Goal: Information Seeking & Learning: Learn about a topic

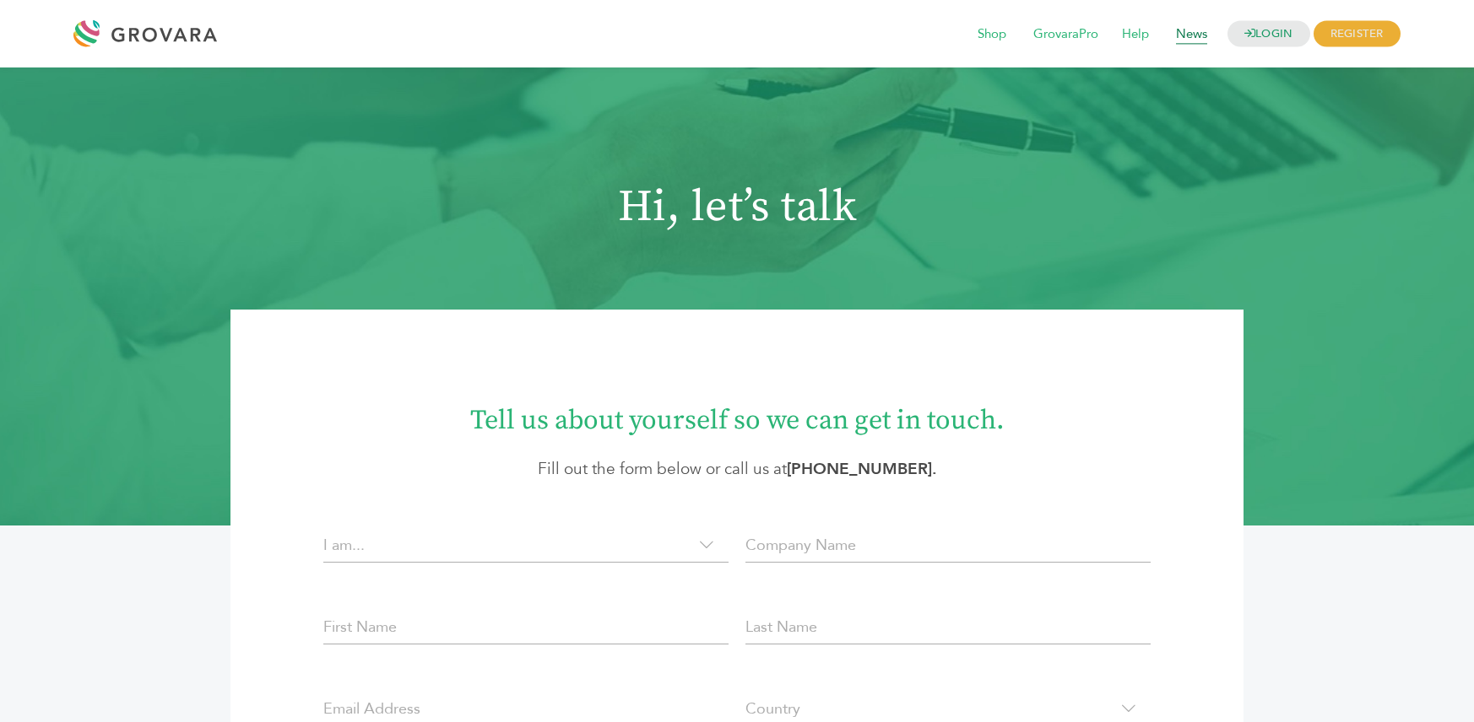
click at [1182, 38] on span "News" at bounding box center [1191, 35] width 55 height 32
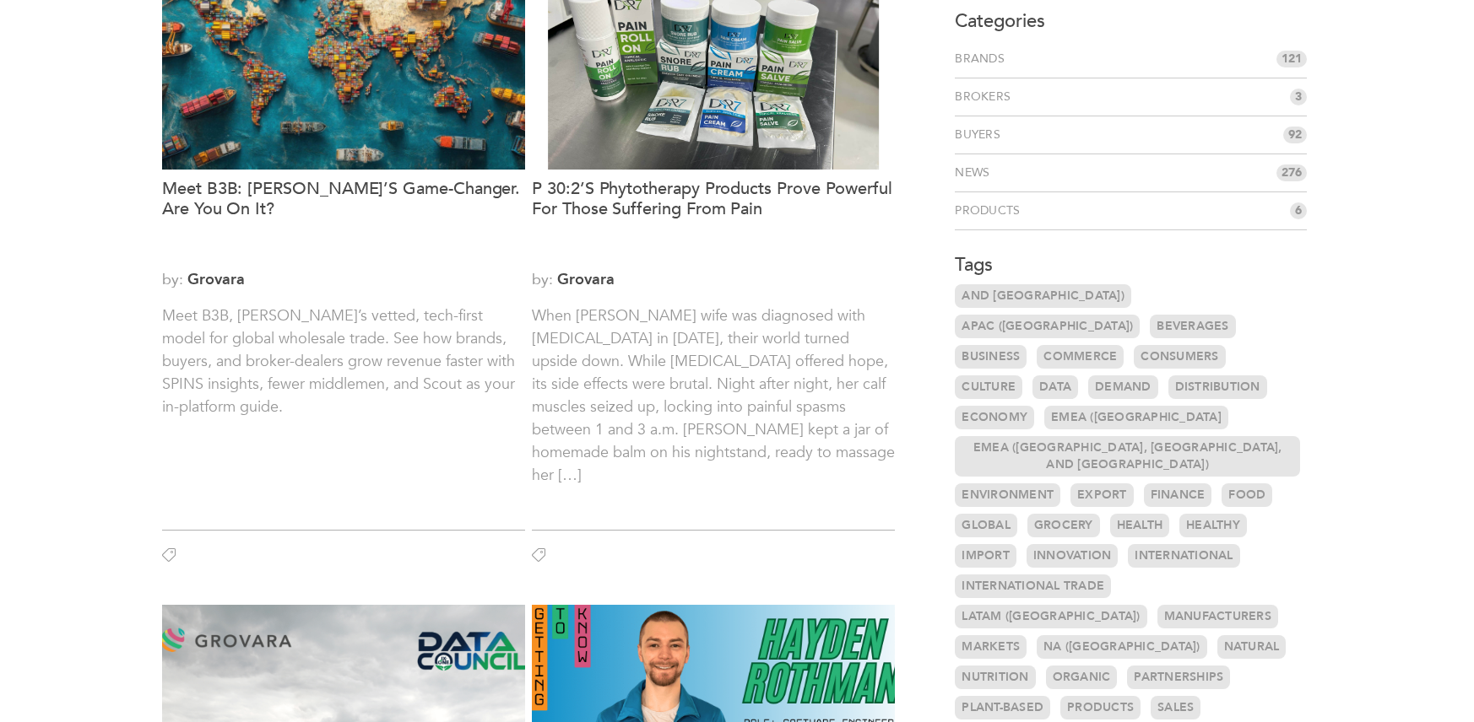
scroll to position [174, 0]
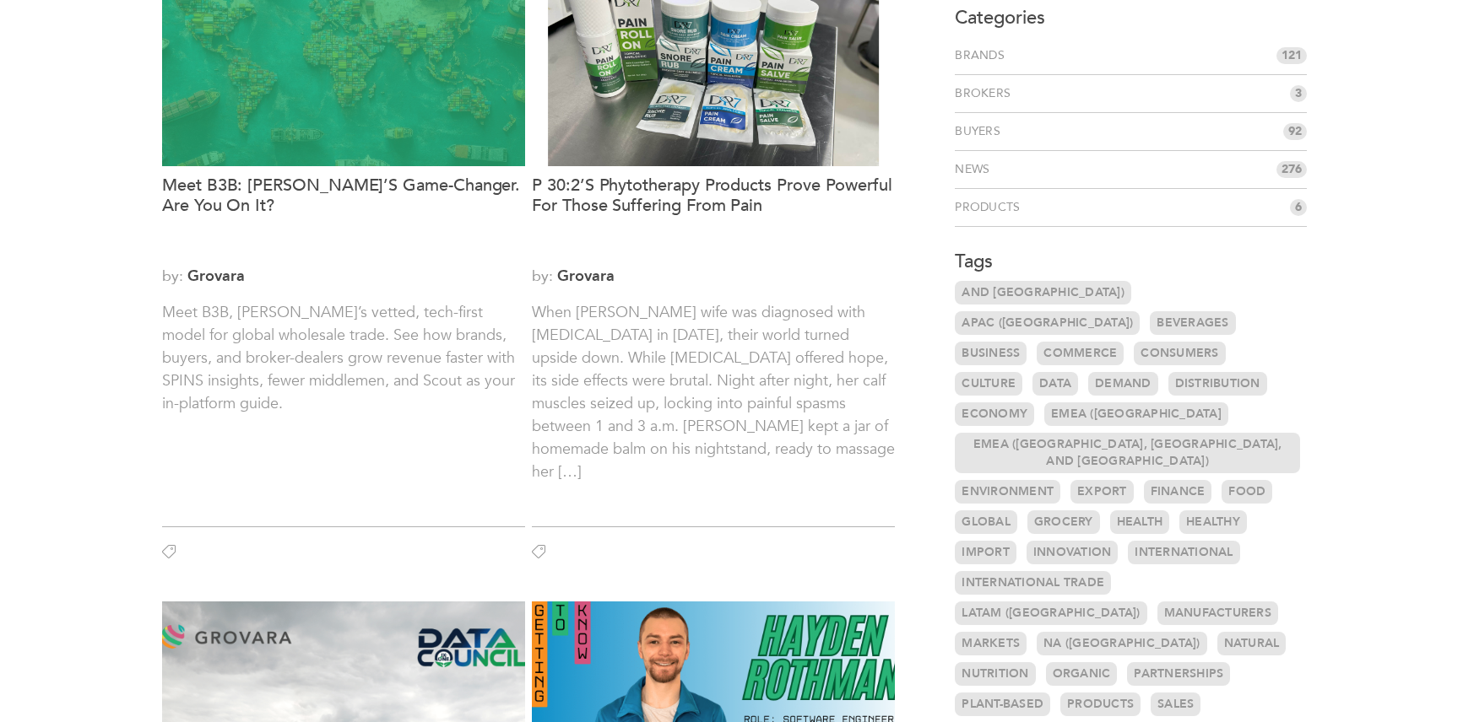
click at [306, 100] on div at bounding box center [343, 50] width 363 height 232
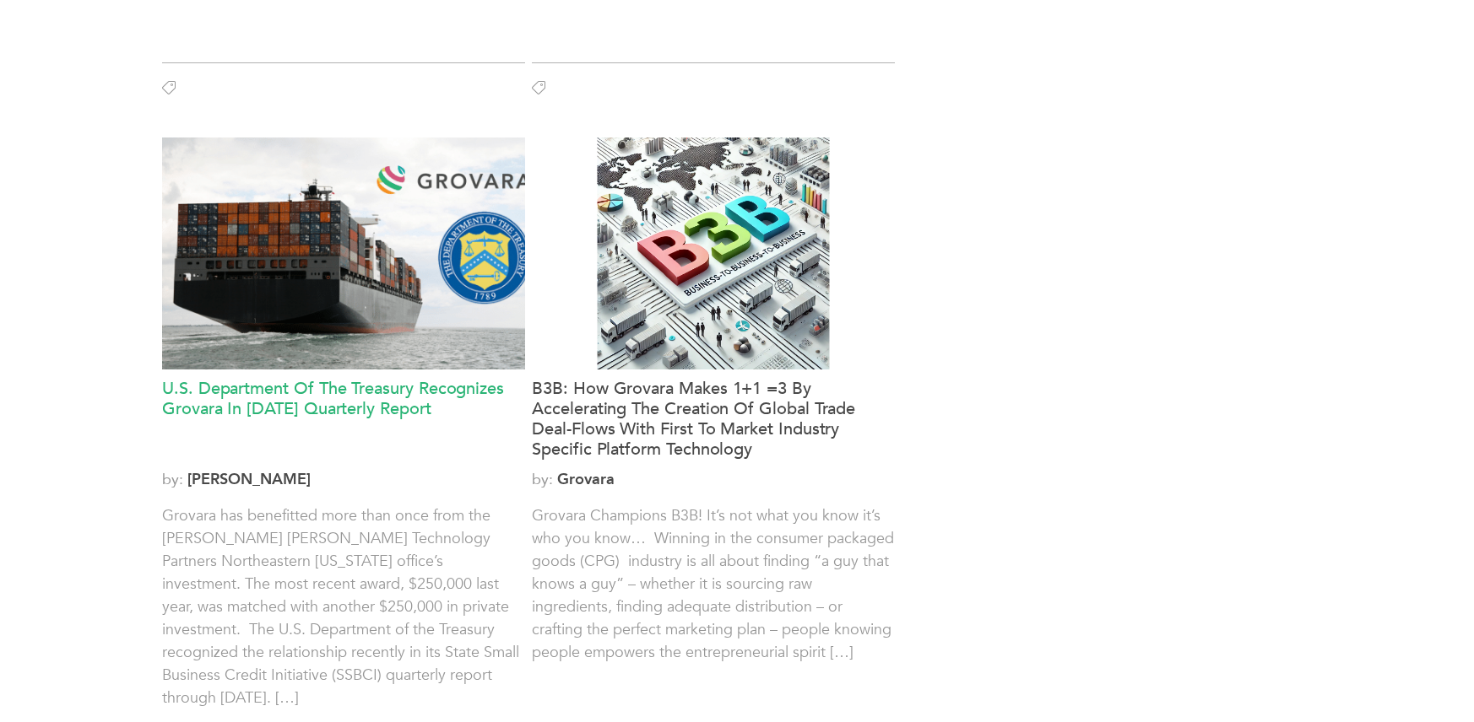
scroll to position [2024, 0]
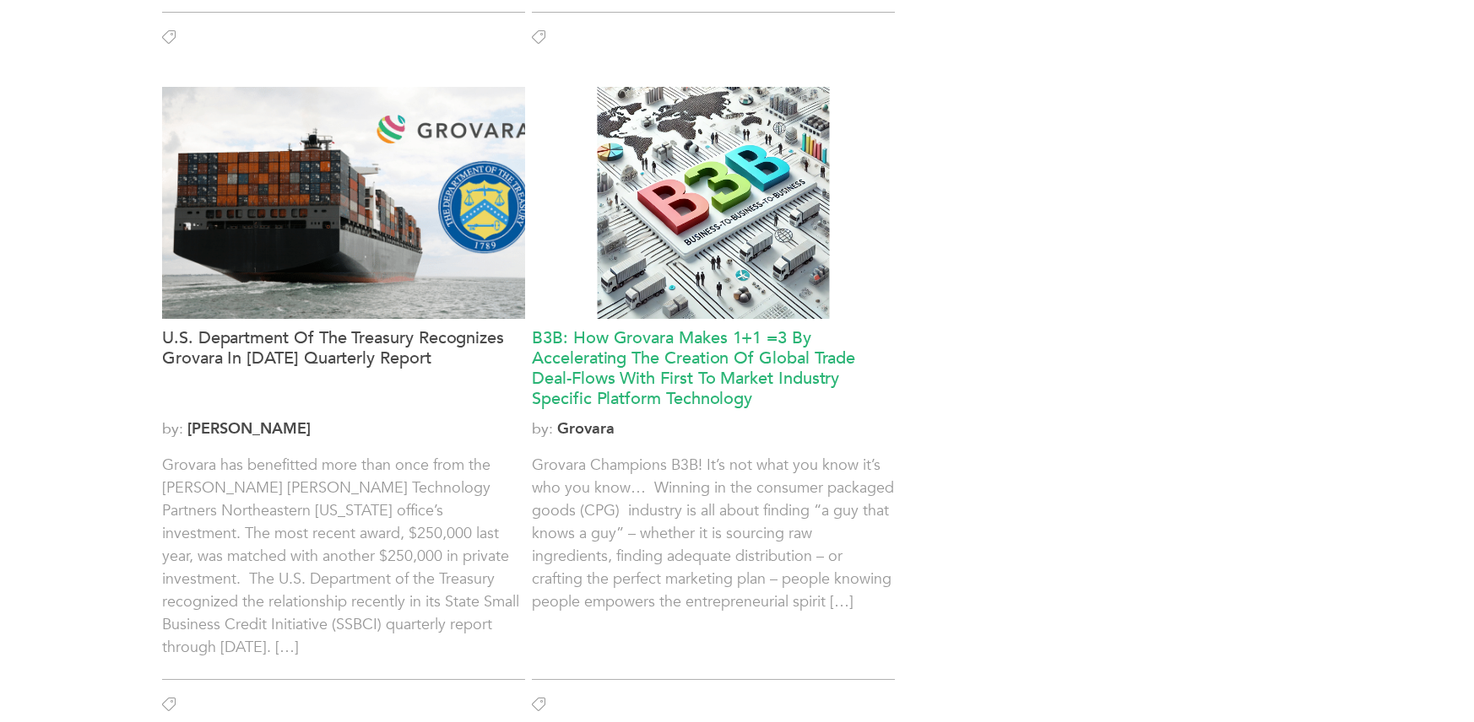
click at [756, 360] on h3 "B3B: How Grovara Makes 1+1 =3 By Accelerating The Creation Of Global Trade Deal…" at bounding box center [713, 368] width 363 height 81
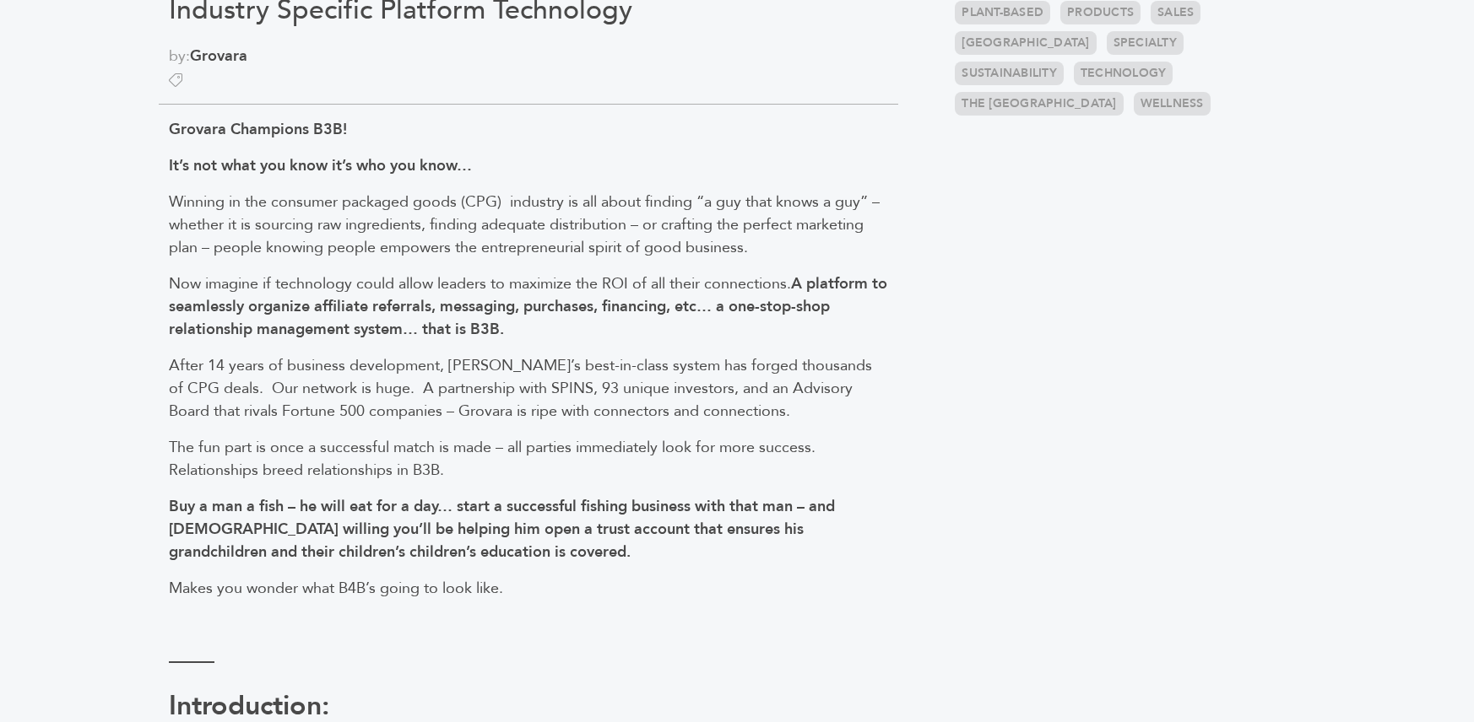
scroll to position [879, 0]
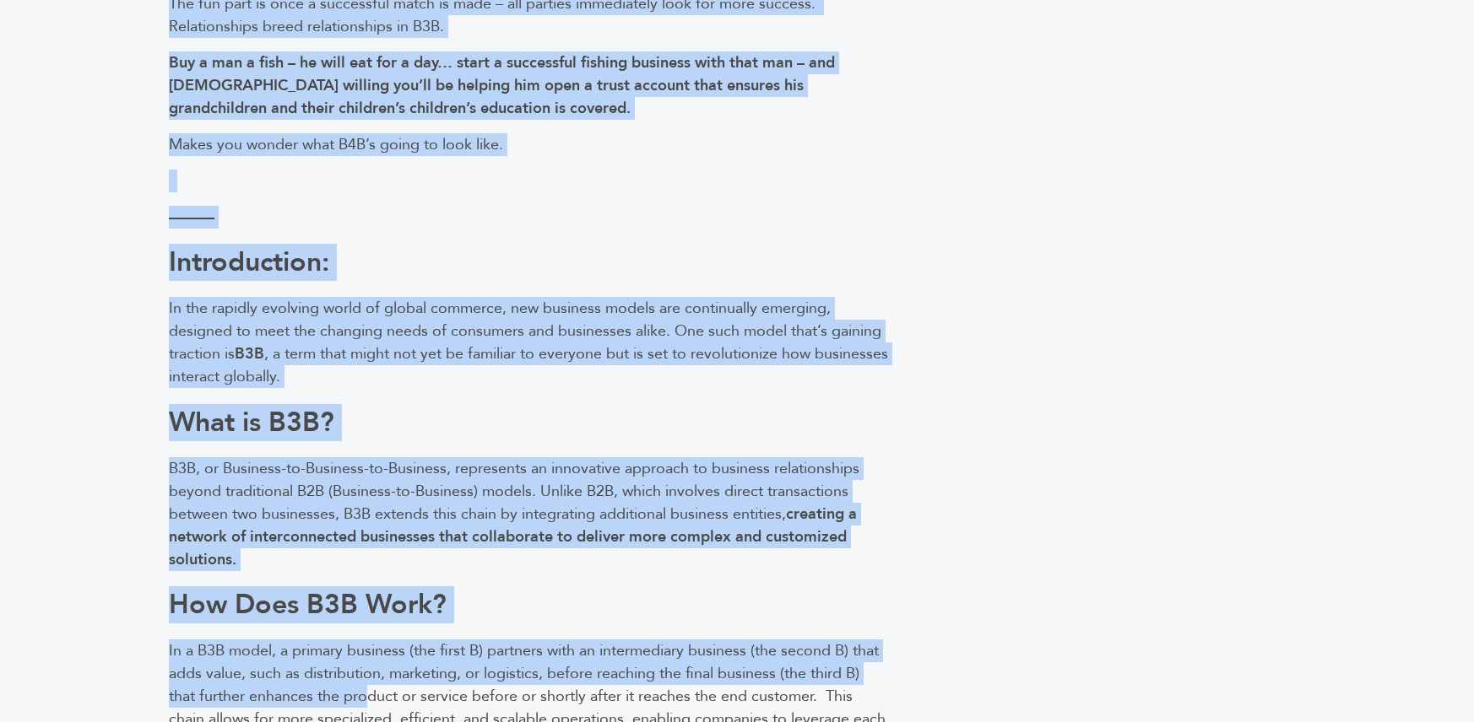
drag, startPoint x: 170, startPoint y: 119, endPoint x: 365, endPoint y: 704, distance: 616.2
click at [365, 711] on div "Grovara Champions B3B! It’s not what you know it’s who you know… Winning in the…" at bounding box center [528, 406] width 739 height 1493
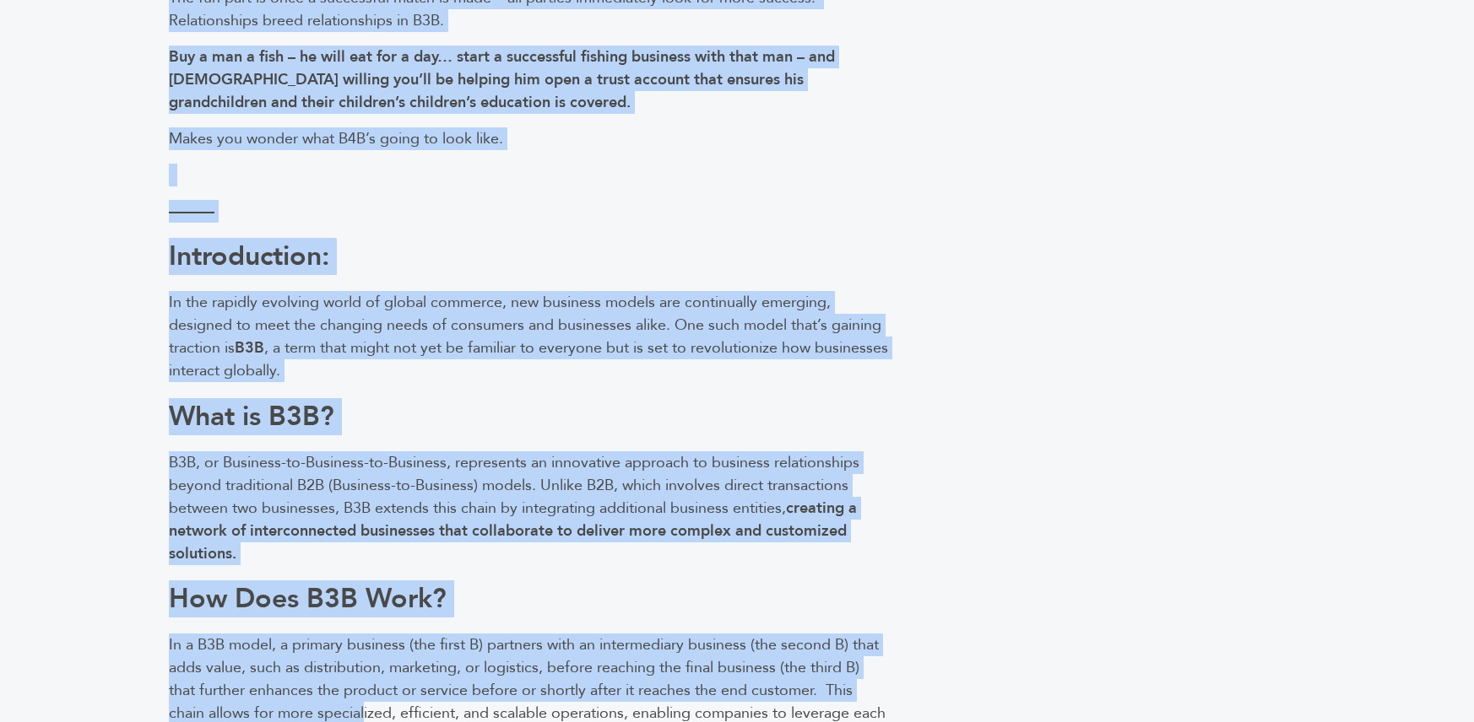
click at [531, 424] on h1 "What is B3B?" at bounding box center [528, 417] width 719 height 32
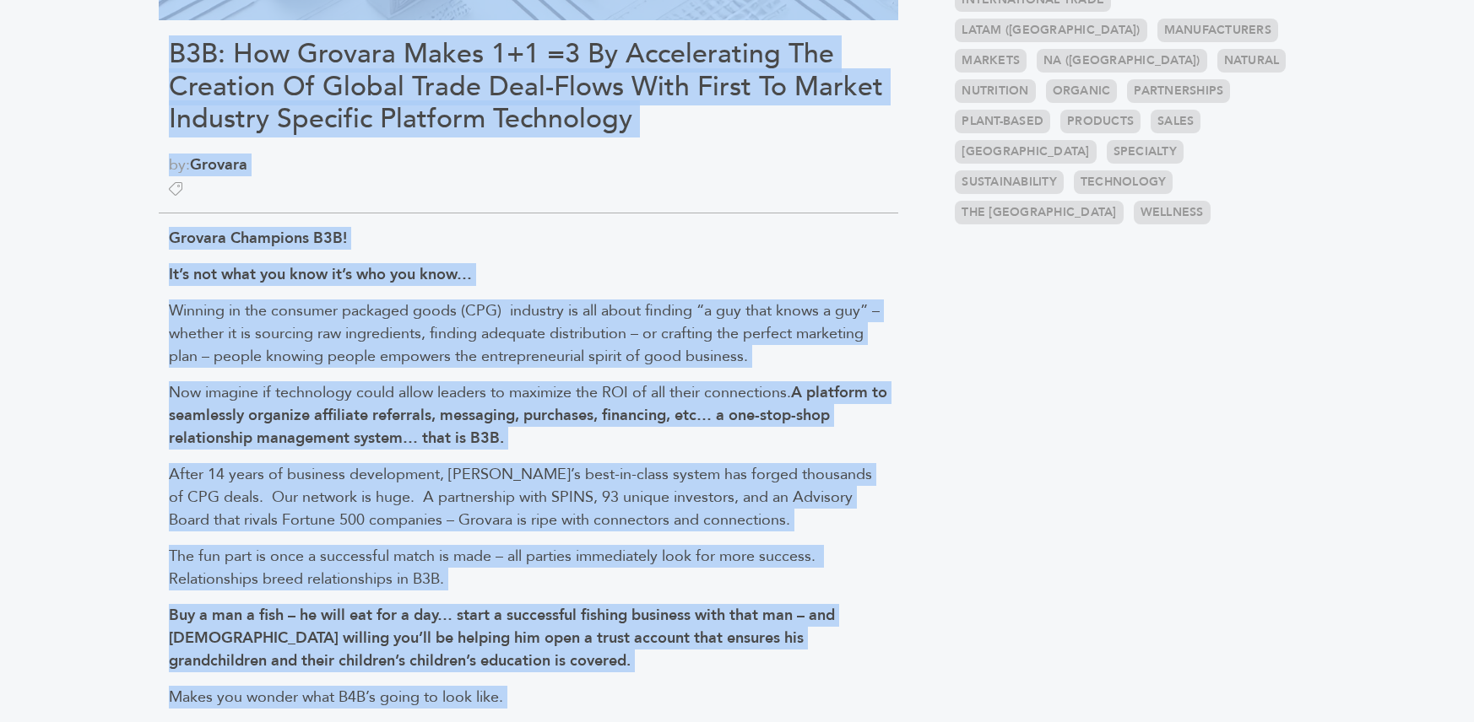
scroll to position [659, 0]
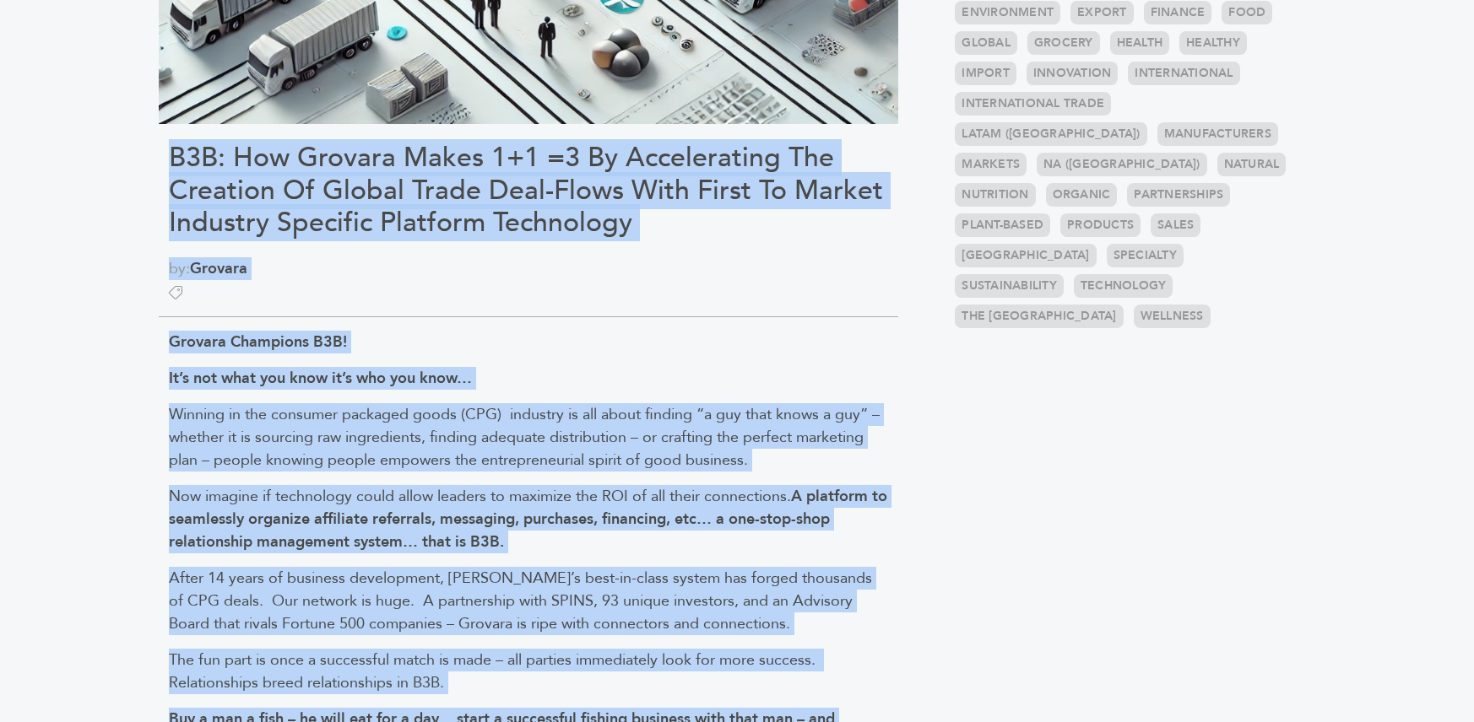
drag, startPoint x: 388, startPoint y: 364, endPoint x: 131, endPoint y: 170, distance: 322.4
copy div "B3B: How Grovara Makes 1+1 =3 By Accelerating The Creation Of Global Trade Deal…"
click at [647, 368] on p "It’s not what you know it’s who you know…" at bounding box center [528, 378] width 719 height 23
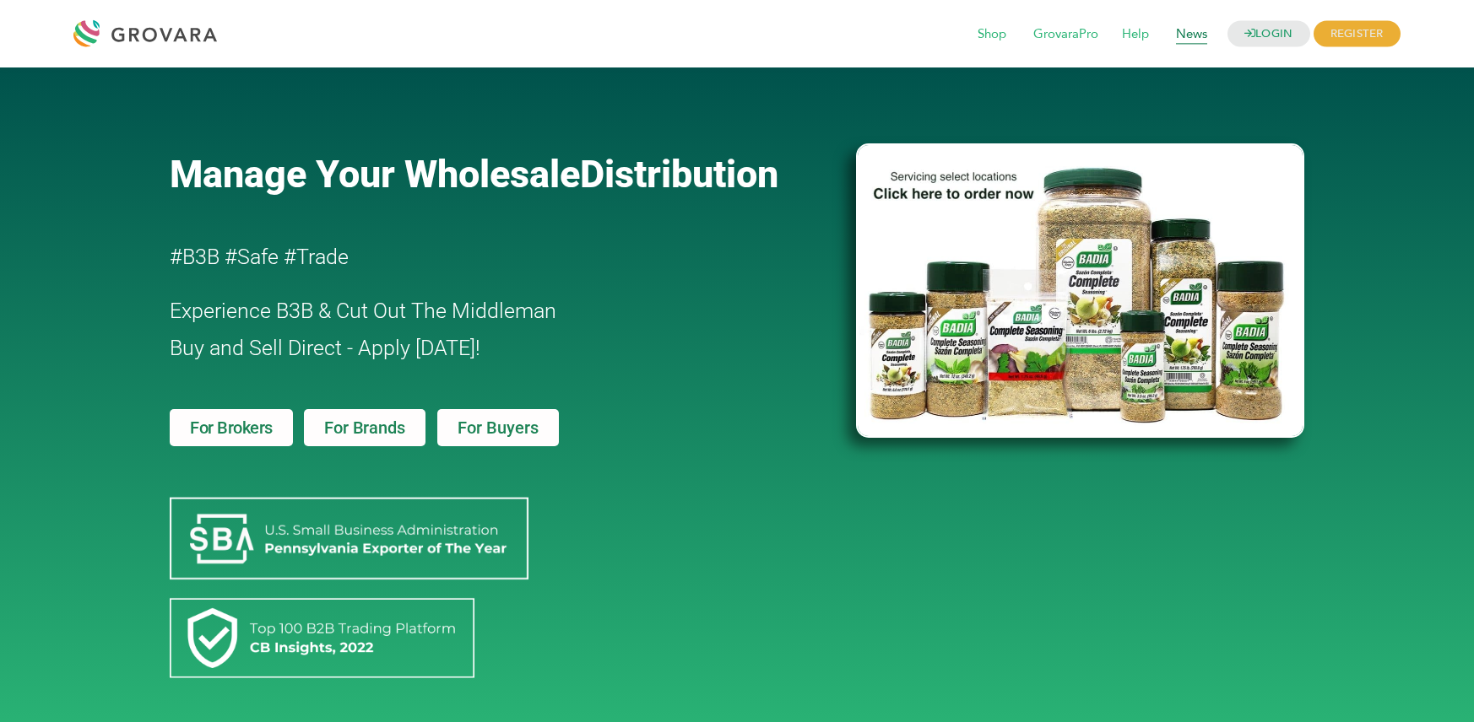
click at [1182, 33] on span "News" at bounding box center [1191, 35] width 55 height 32
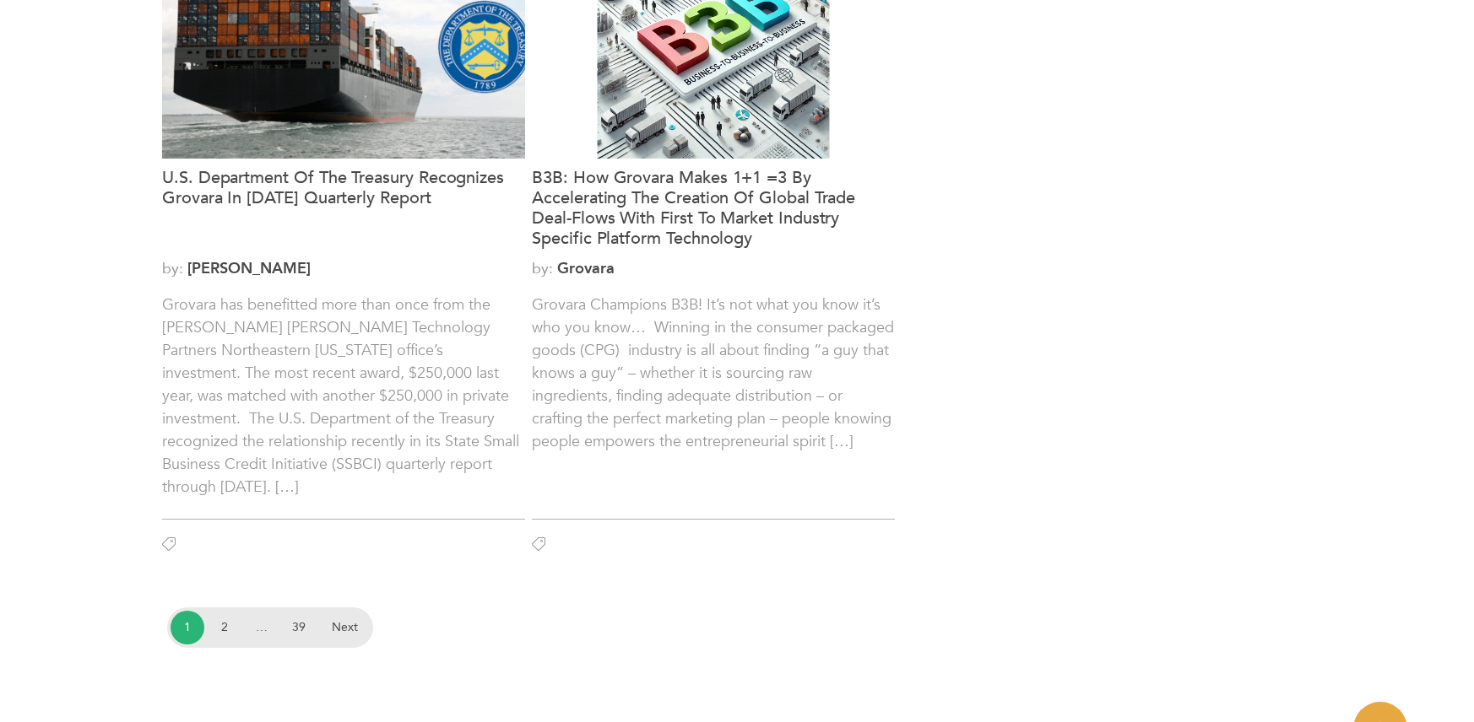
scroll to position [2187, 0]
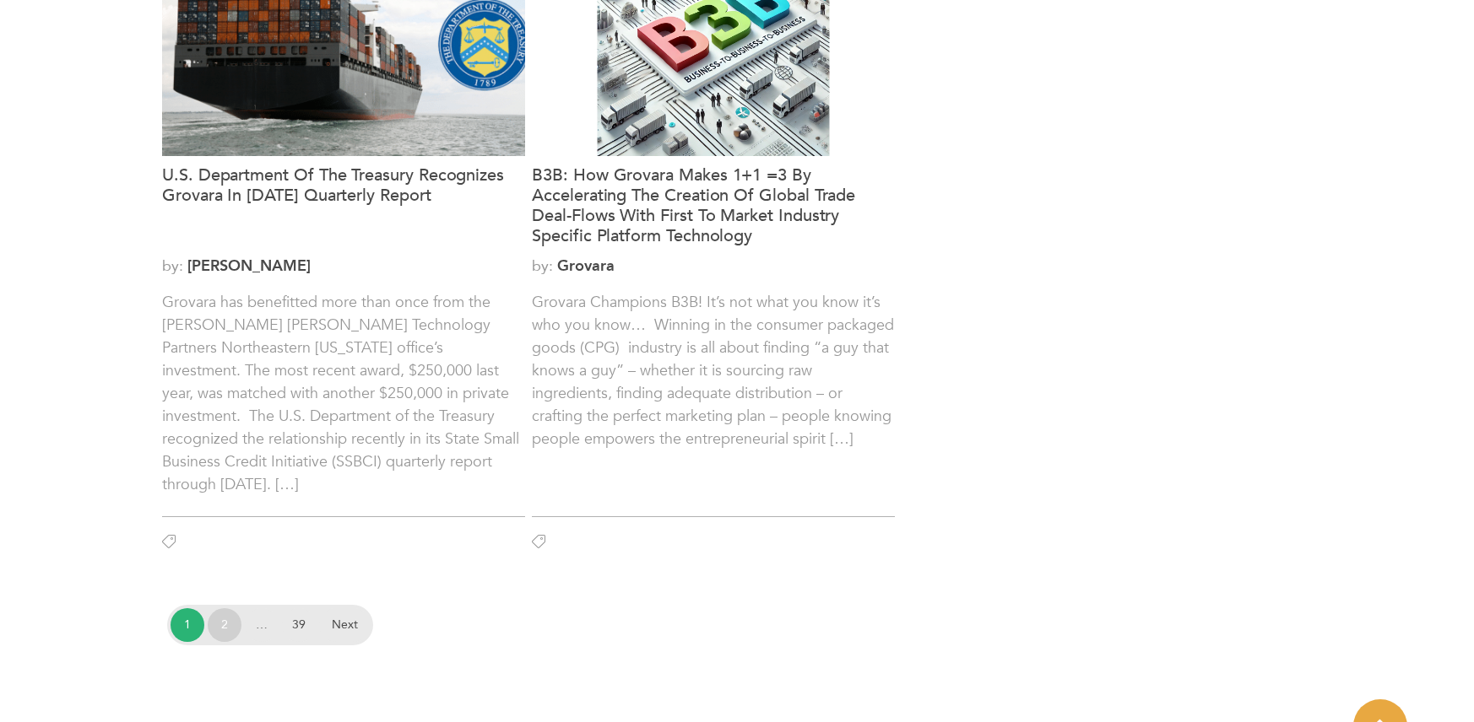
click at [221, 620] on link "2" at bounding box center [225, 626] width 34 height 34
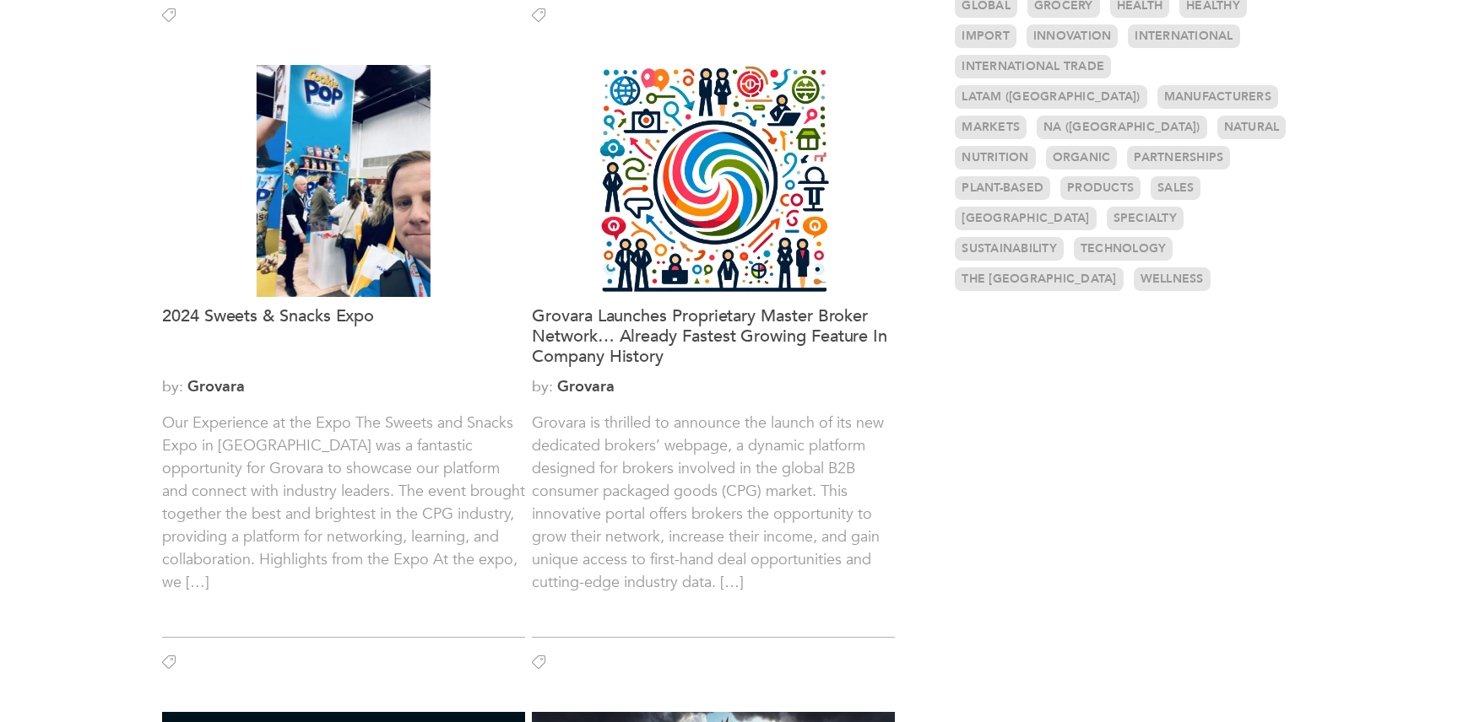
scroll to position [703, 0]
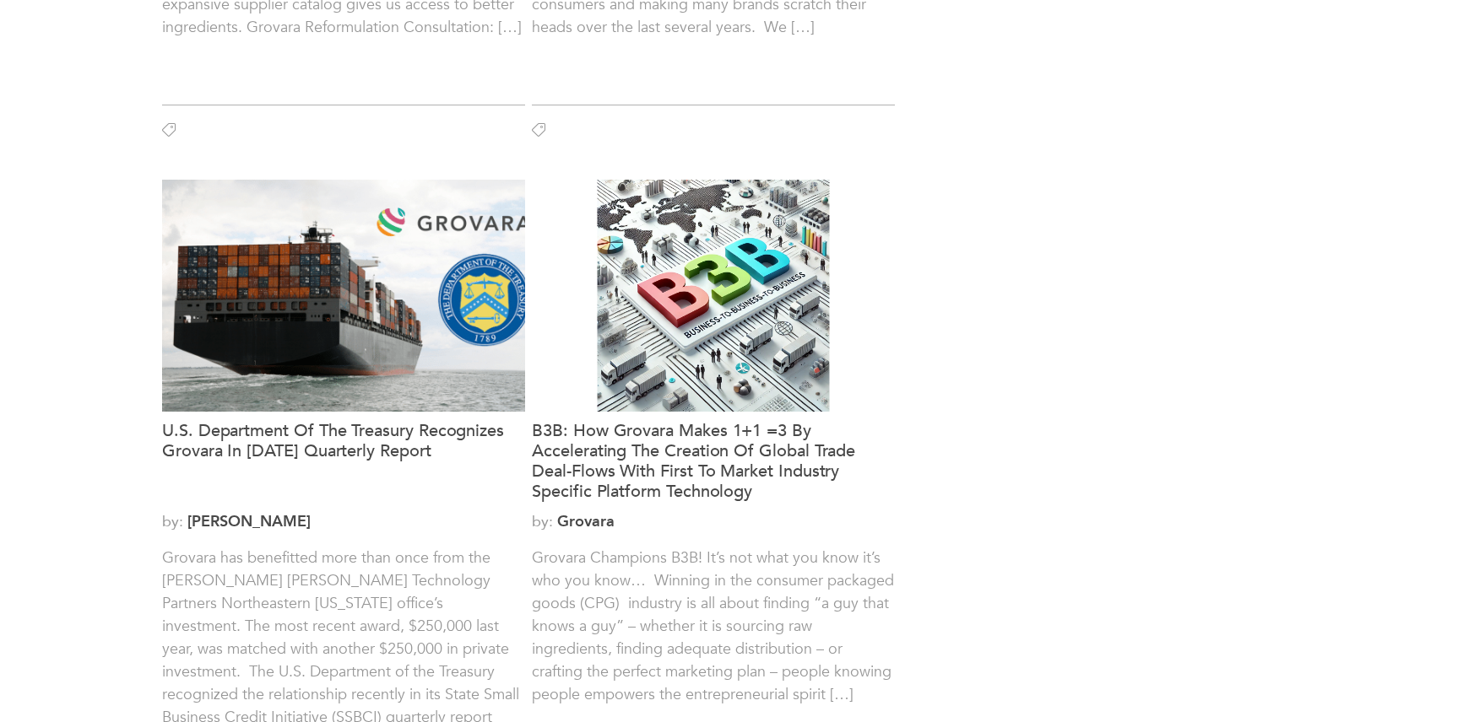
scroll to position [1924, 0]
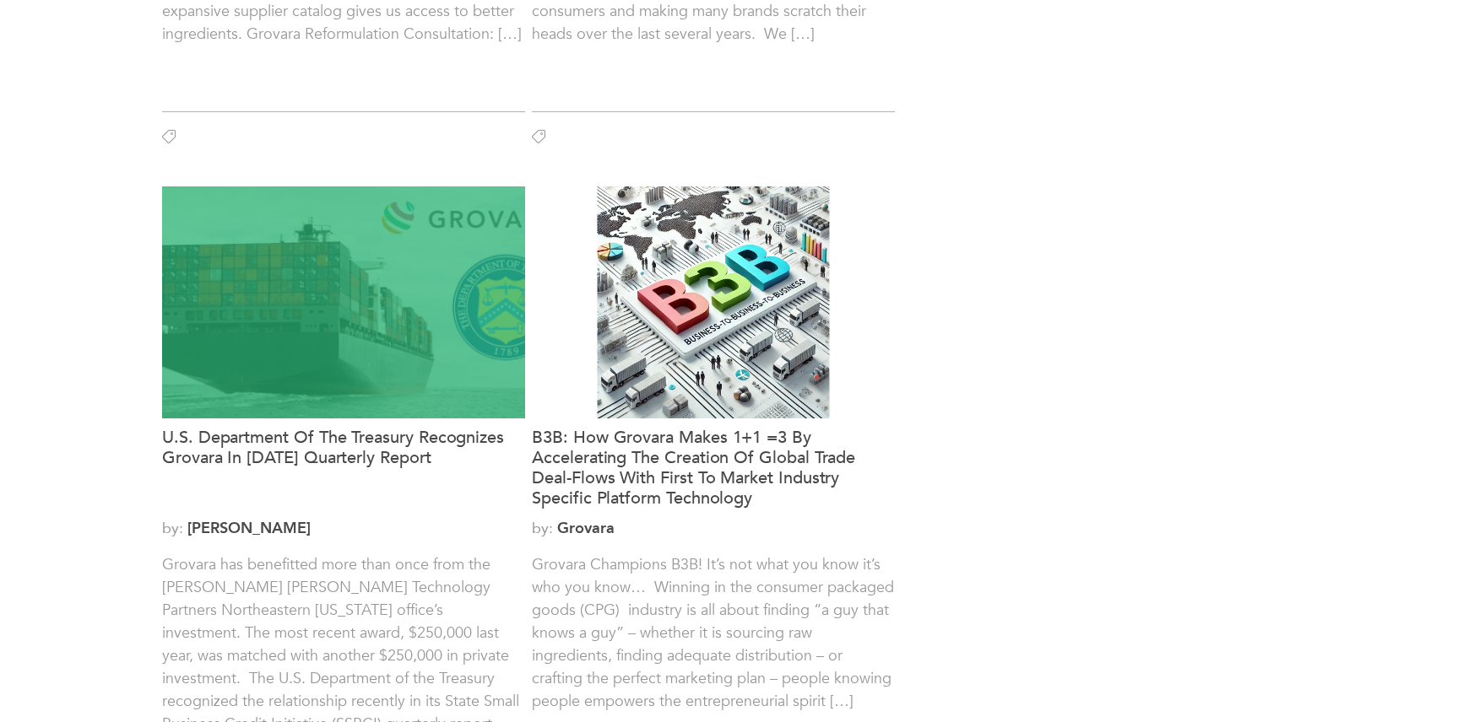
click at [419, 293] on div at bounding box center [343, 303] width 363 height 232
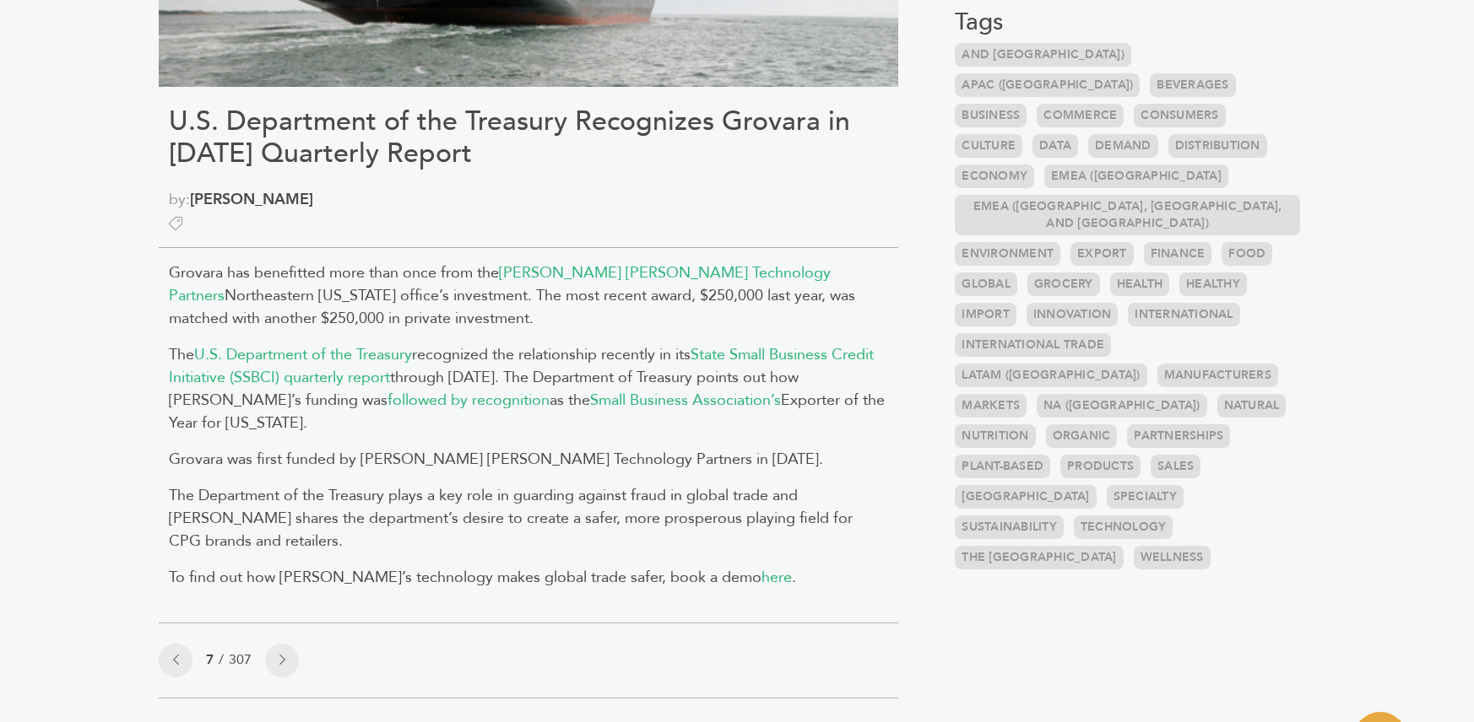
scroll to position [939, 0]
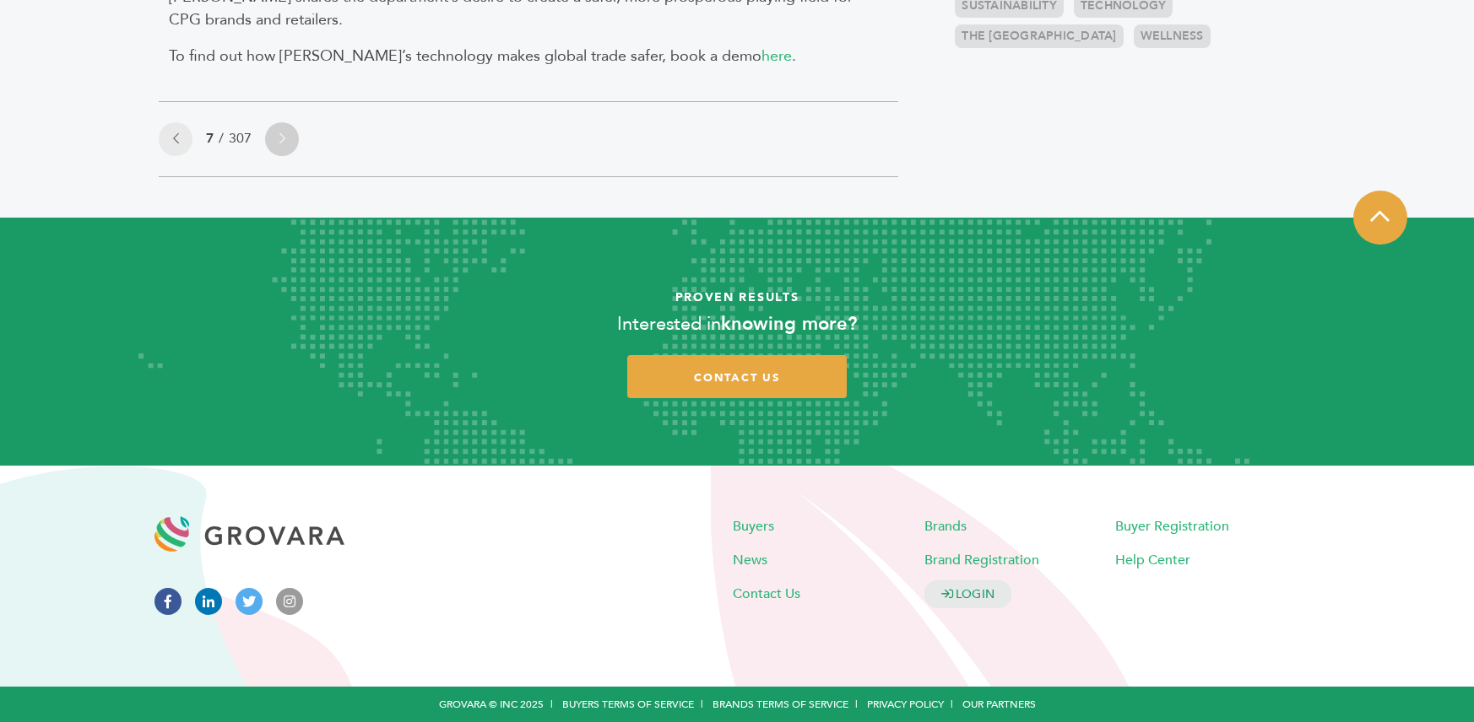
click at [287, 144] on link at bounding box center [282, 139] width 34 height 34
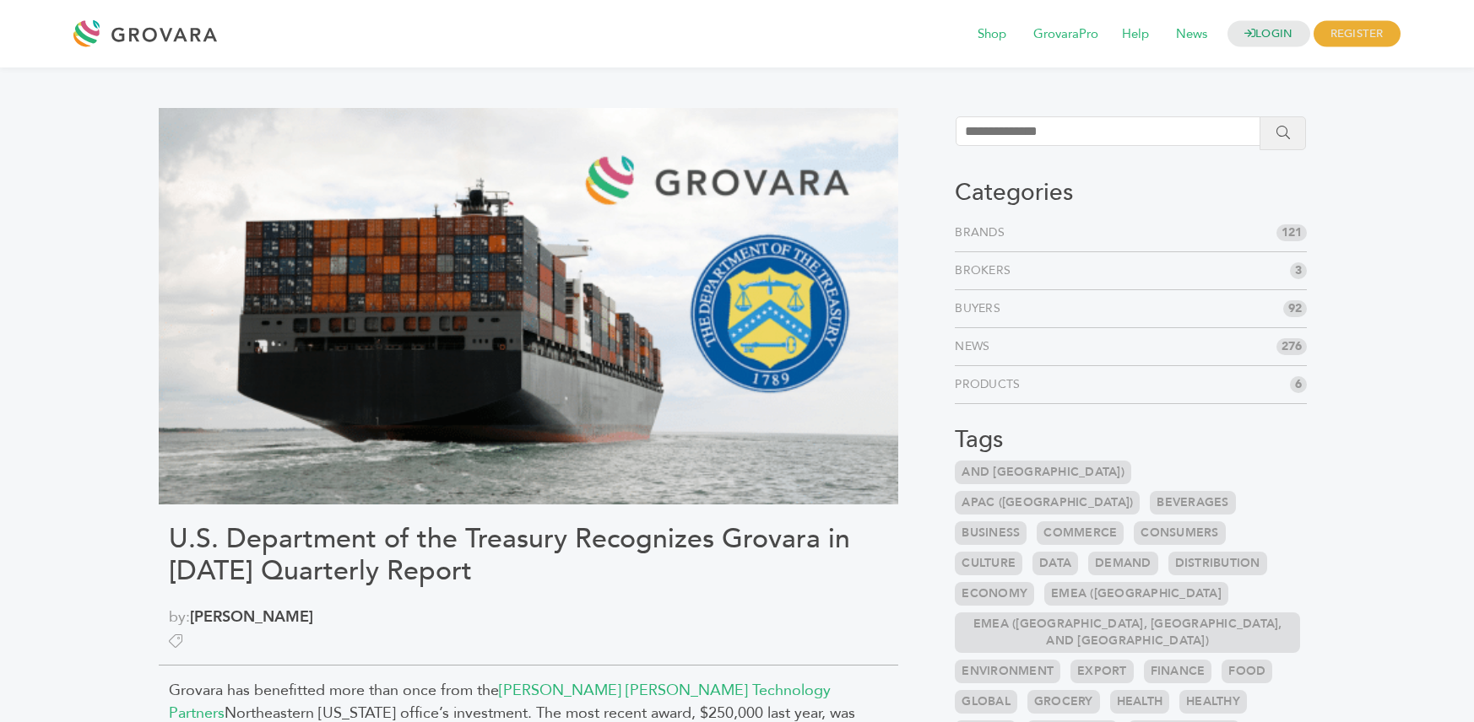
scroll to position [939, 0]
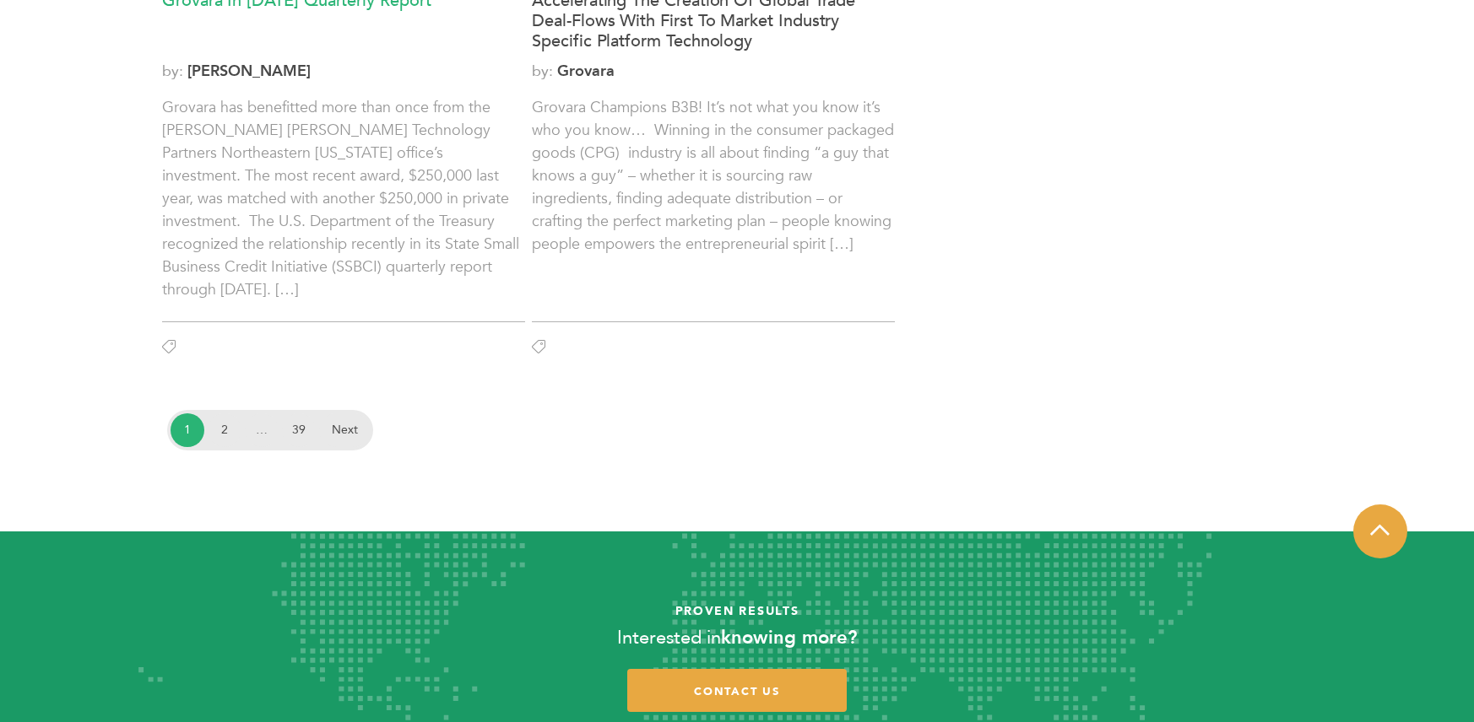
scroll to position [2381, 0]
click at [235, 429] on link "2" at bounding box center [225, 431] width 34 height 34
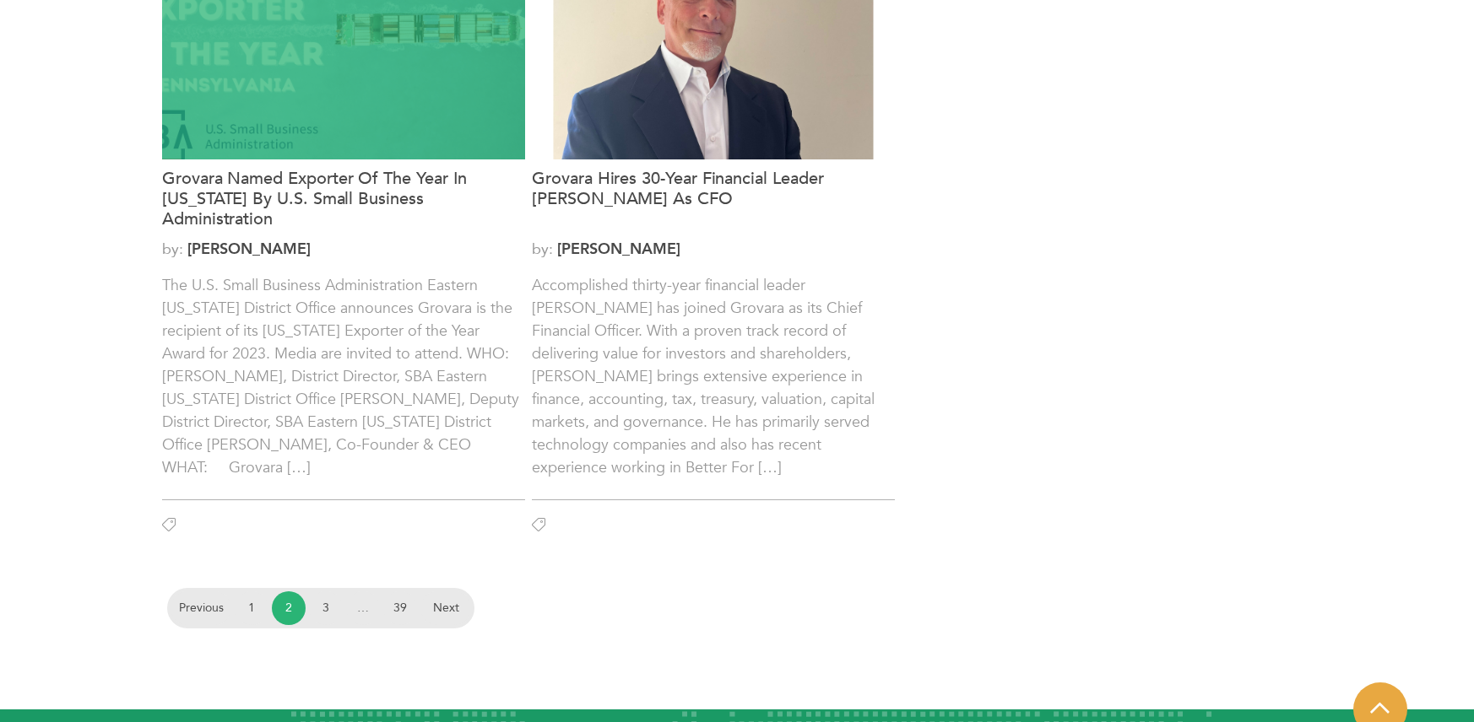
scroll to position [2121, 0]
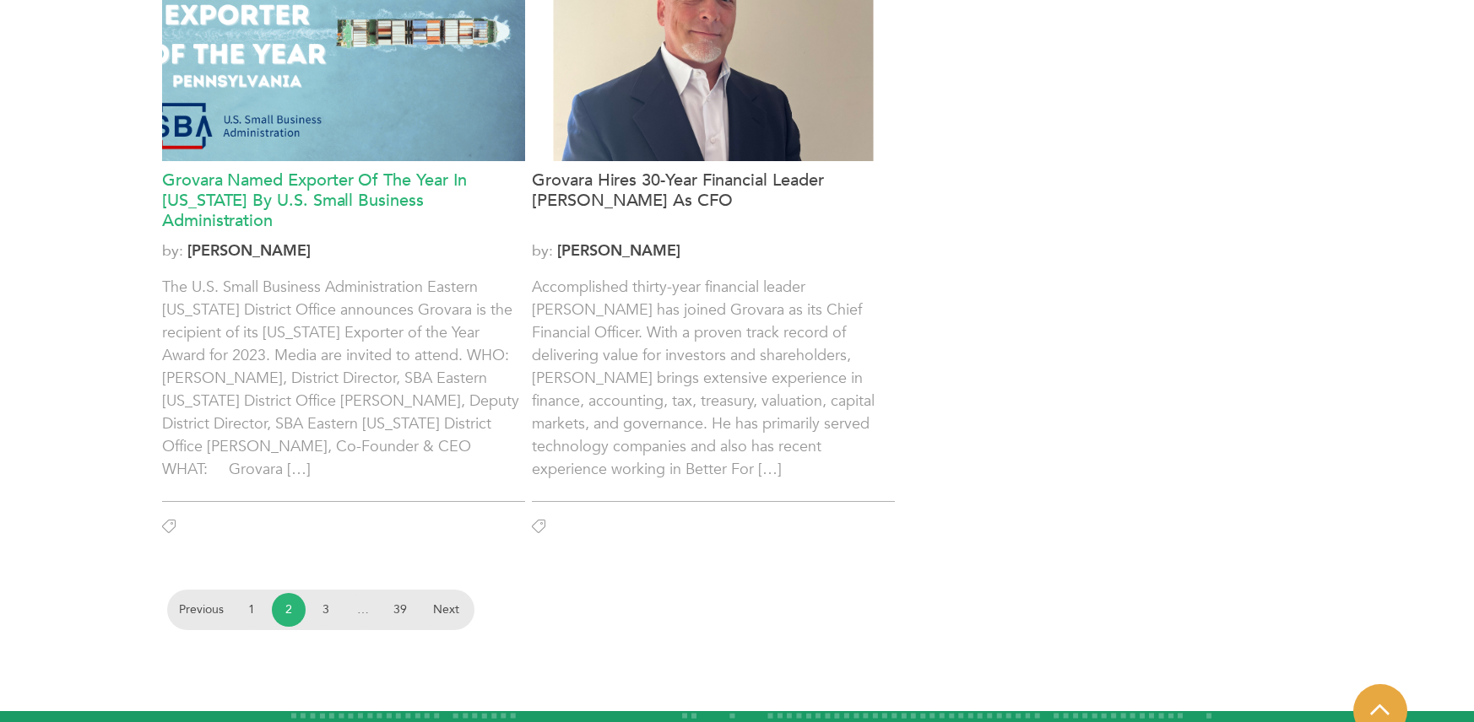
click at [333, 189] on h3 "Grovara Named Exporter of the Year in Pennsylvania By U.S. Small Business Admin…" at bounding box center [343, 200] width 363 height 61
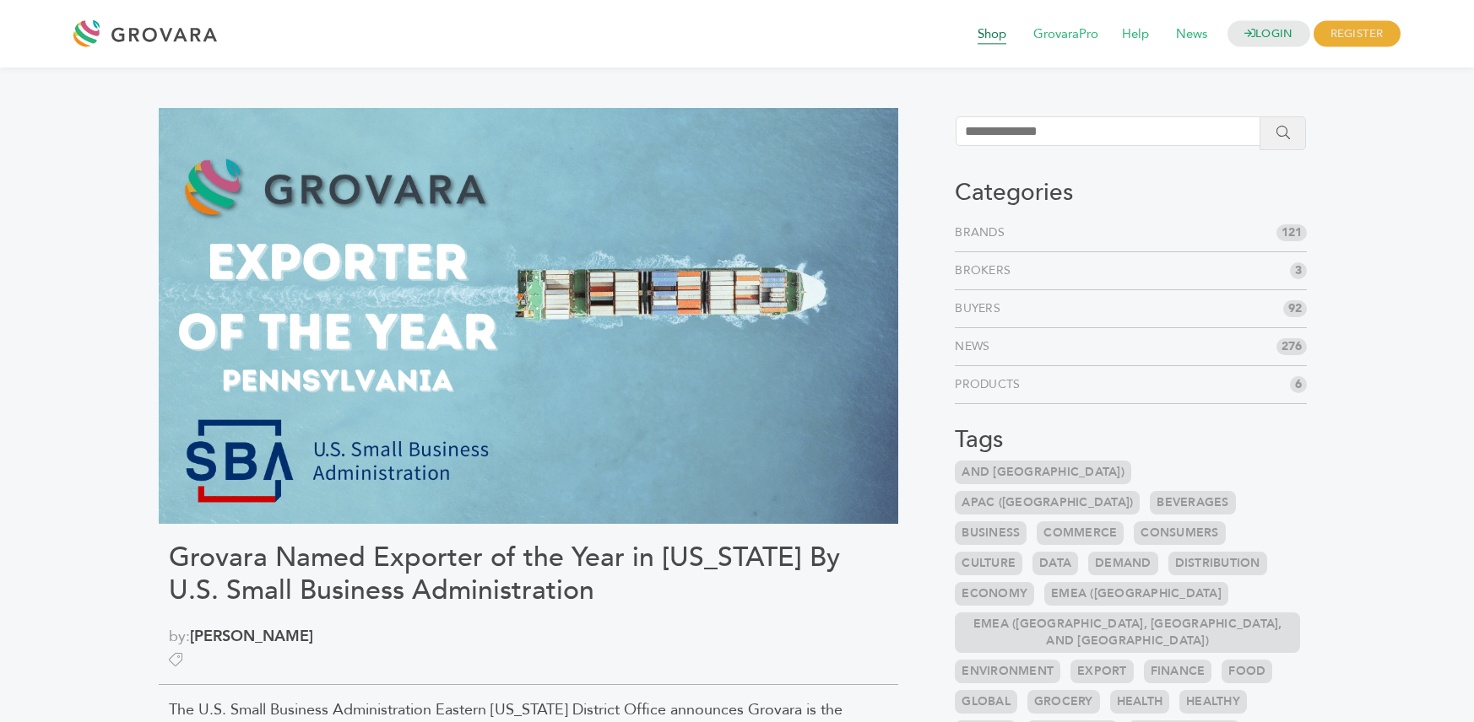
click at [991, 38] on span "Shop" at bounding box center [992, 35] width 52 height 32
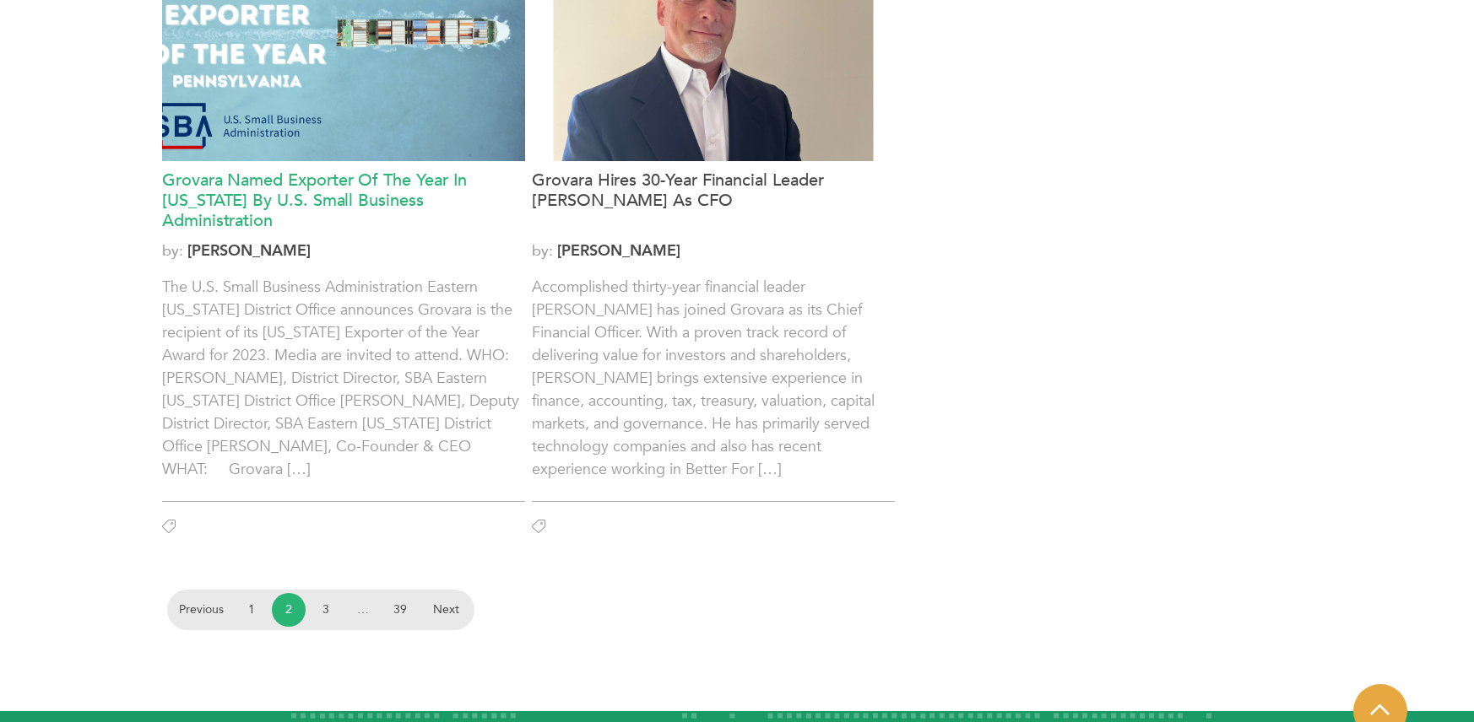
scroll to position [2069, 0]
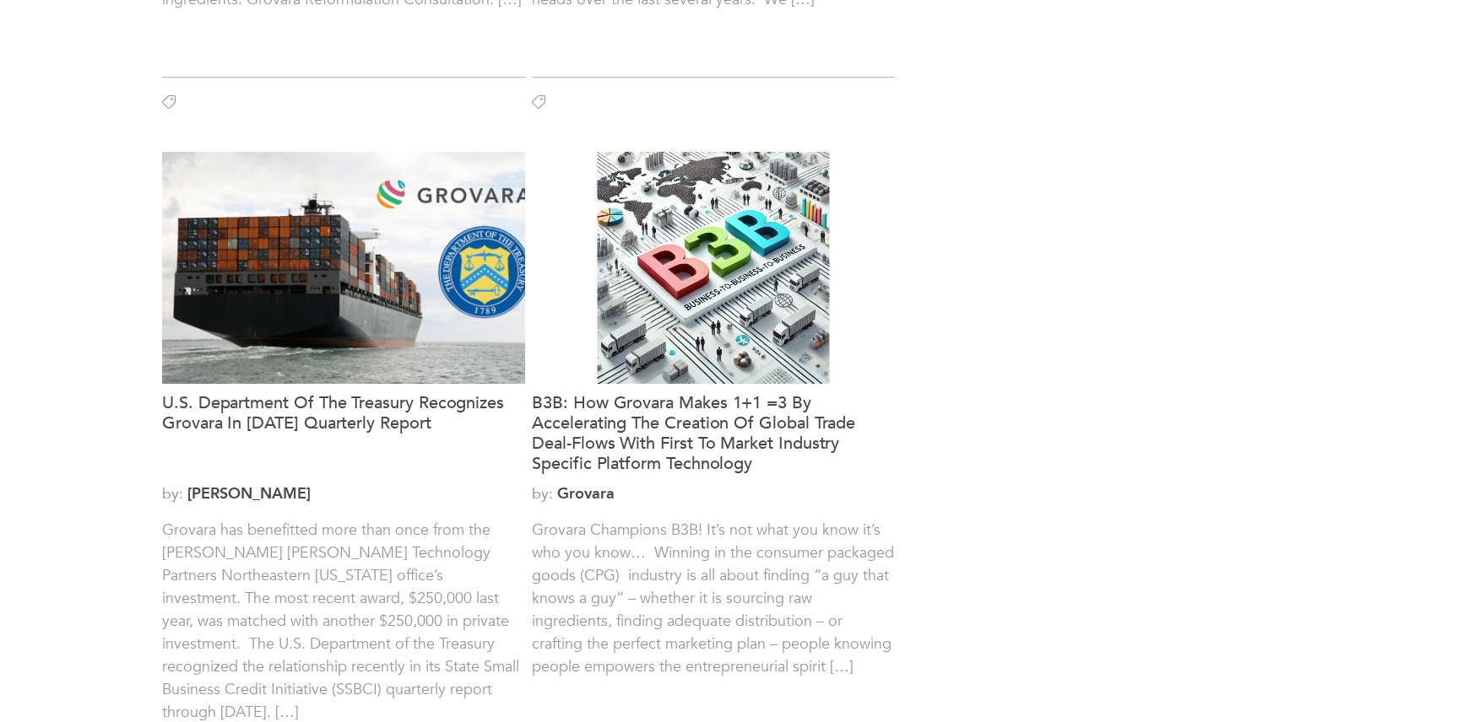
scroll to position [1952, 0]
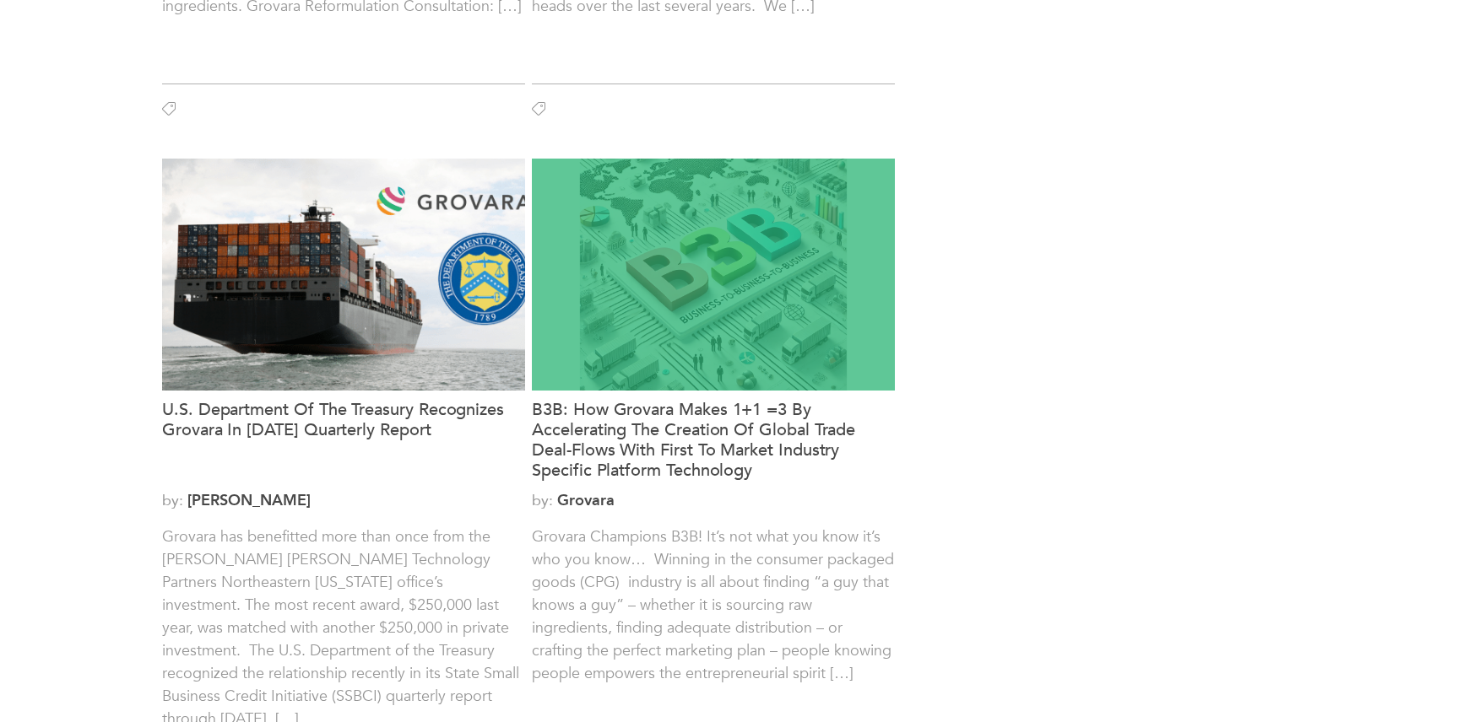
click at [704, 295] on div at bounding box center [713, 275] width 363 height 232
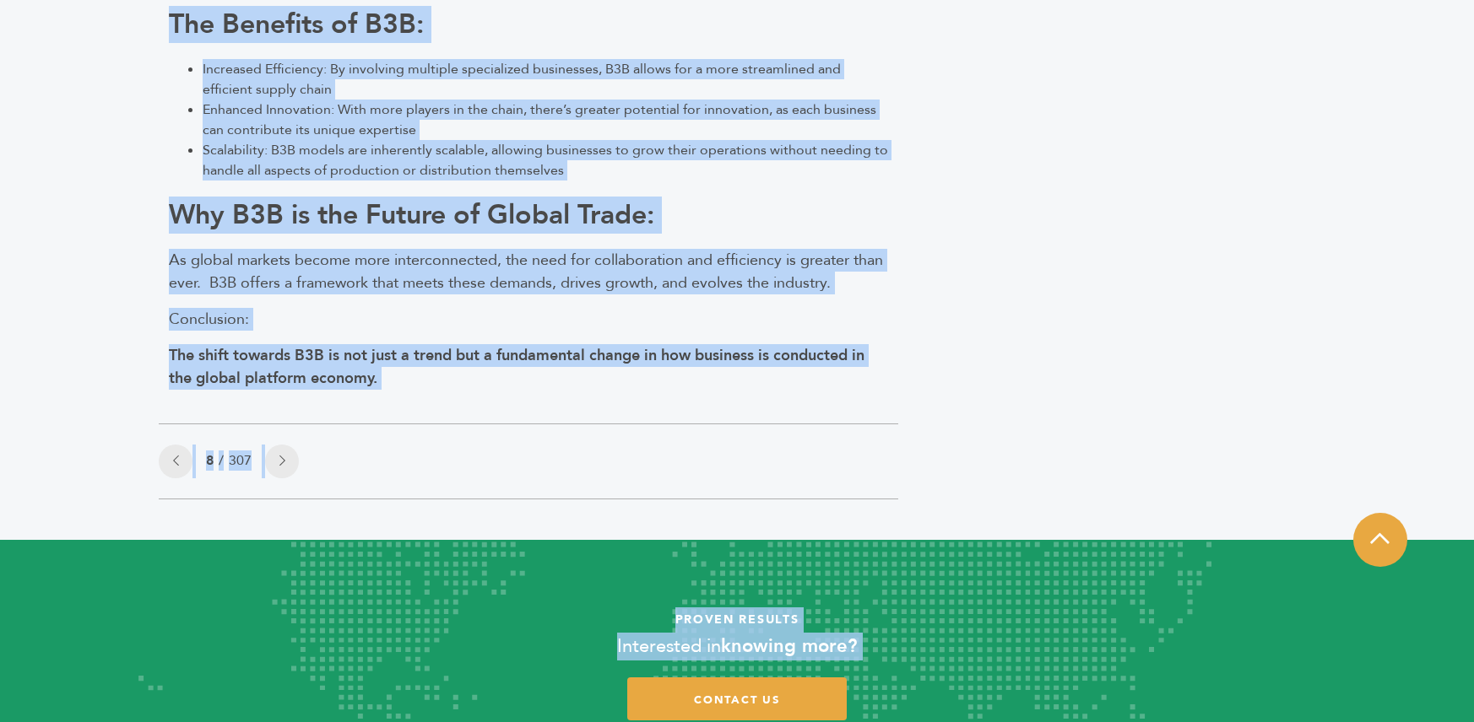
scroll to position [2401, 0]
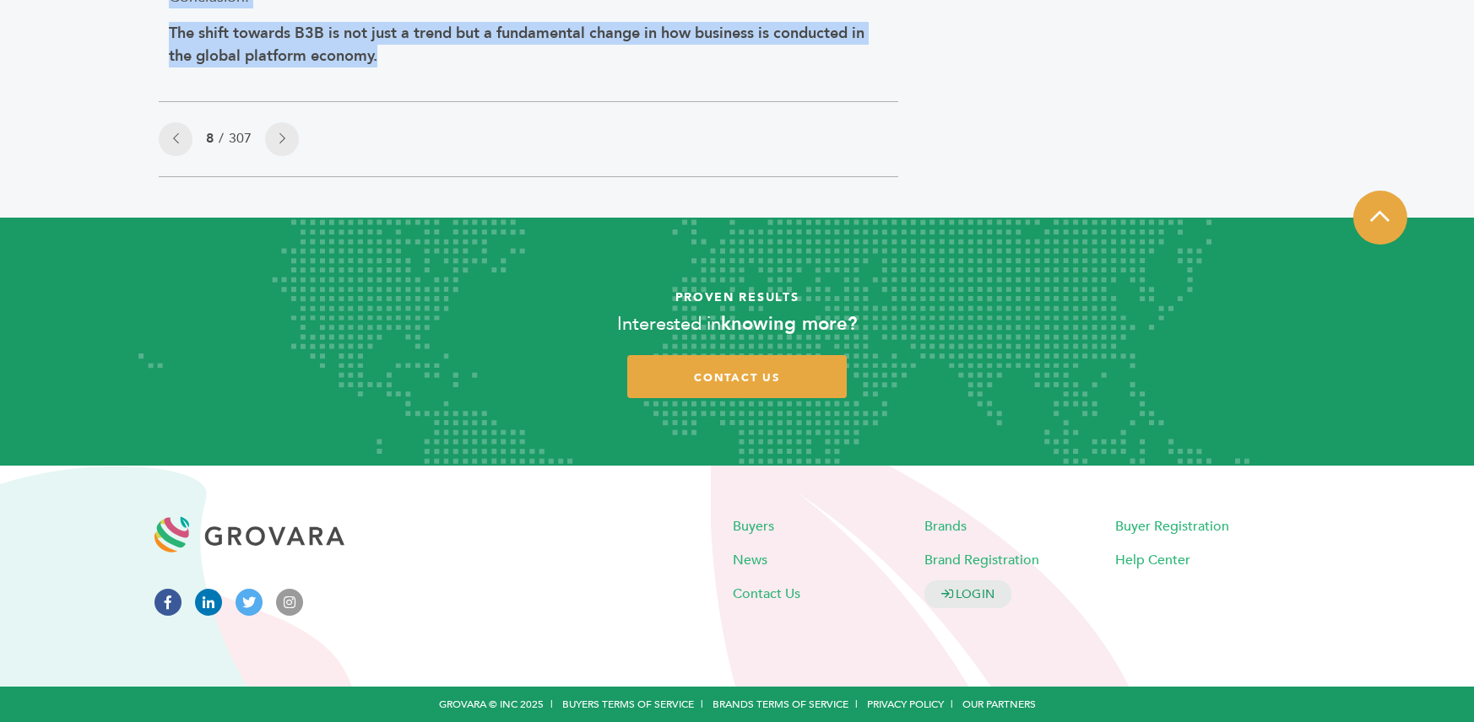
drag, startPoint x: 170, startPoint y: 311, endPoint x: 564, endPoint y: 51, distance: 472.1
copy div "Loremip Dolorsita C6A! El’s doe temp inc utla et’d mag ali enim… Adminim ve qui…"
